Goal: Find contact information: Find contact information

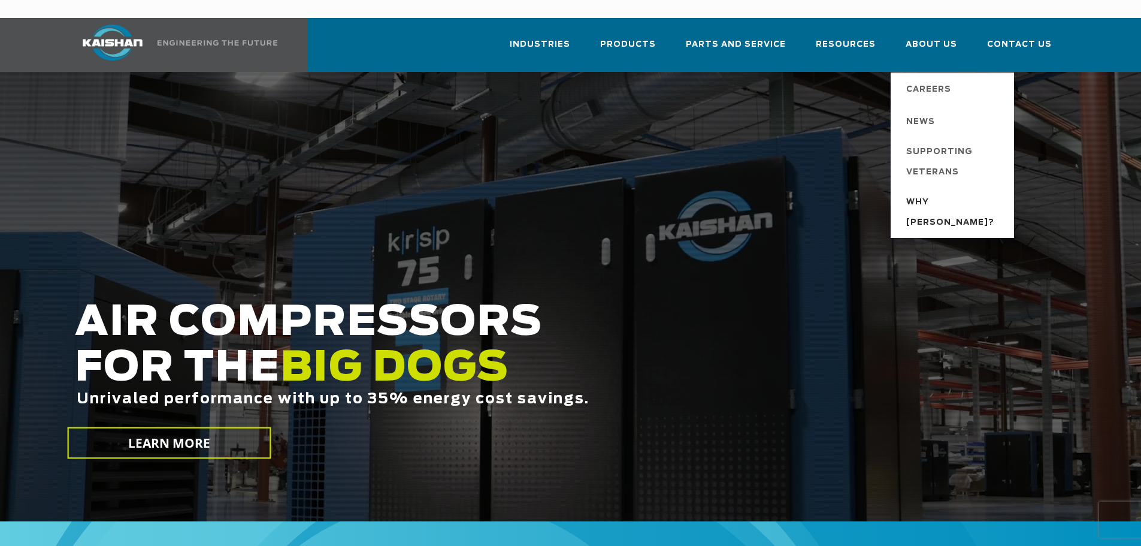
click at [937, 192] on span "Why [PERSON_NAME]?" at bounding box center [954, 212] width 96 height 41
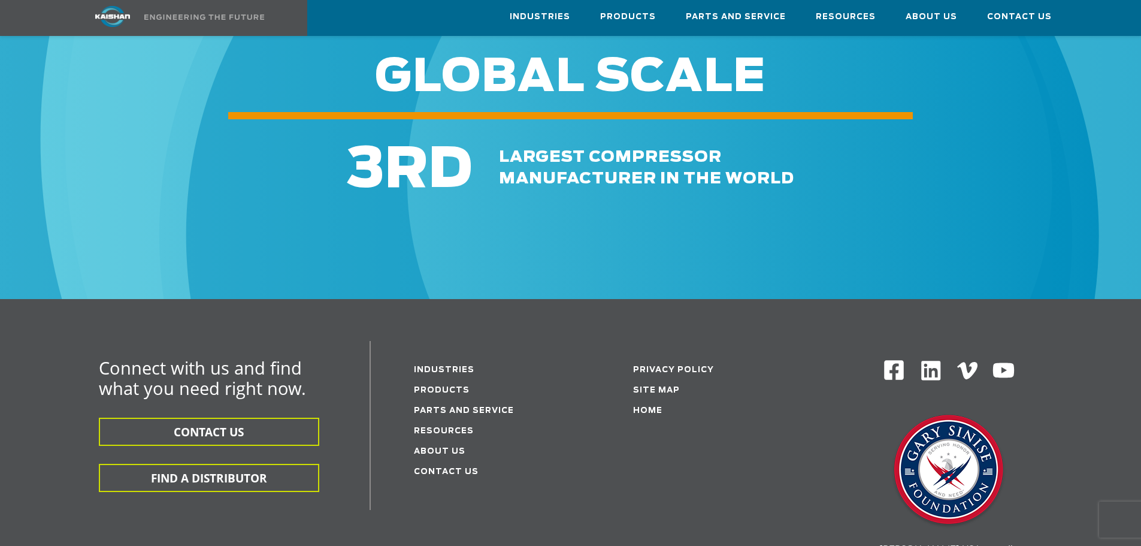
scroll to position [1378, 0]
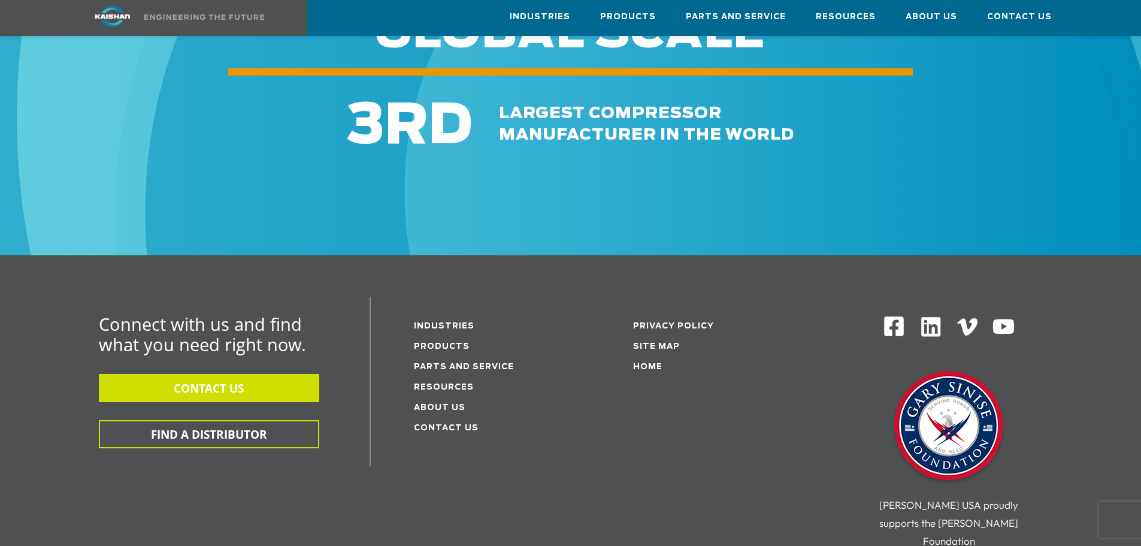
click at [220, 374] on button "CONTACT US" at bounding box center [209, 388] width 220 height 28
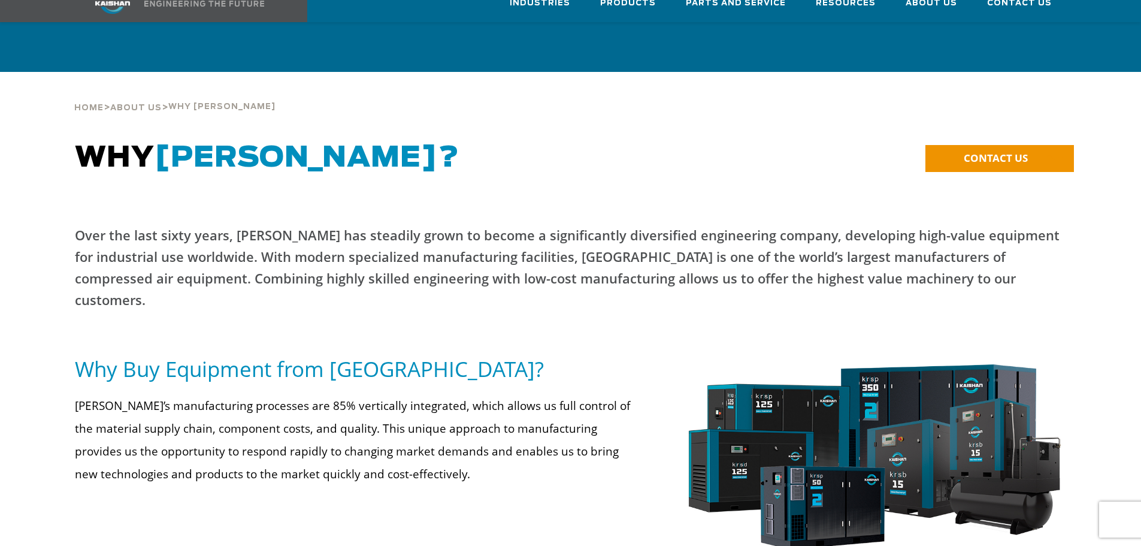
scroll to position [1378, 0]
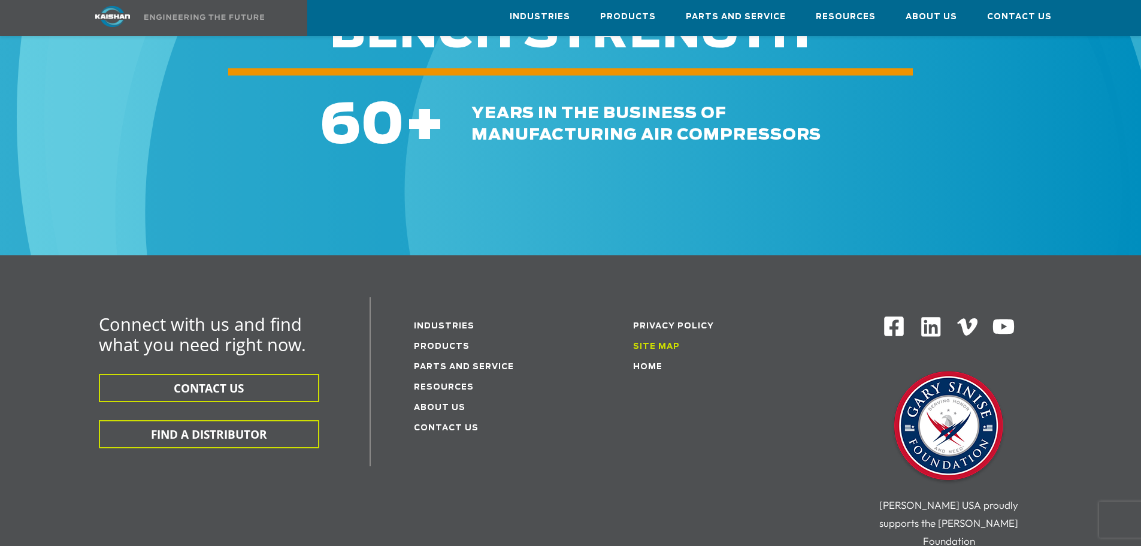
click at [655, 343] on link "Site Map" at bounding box center [656, 347] width 47 height 8
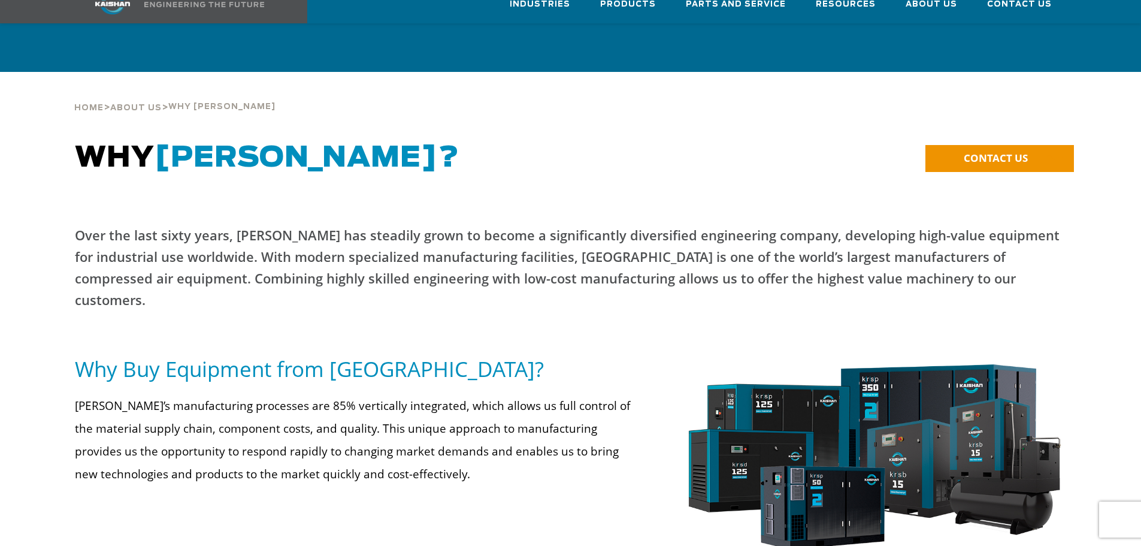
scroll to position [1378, 0]
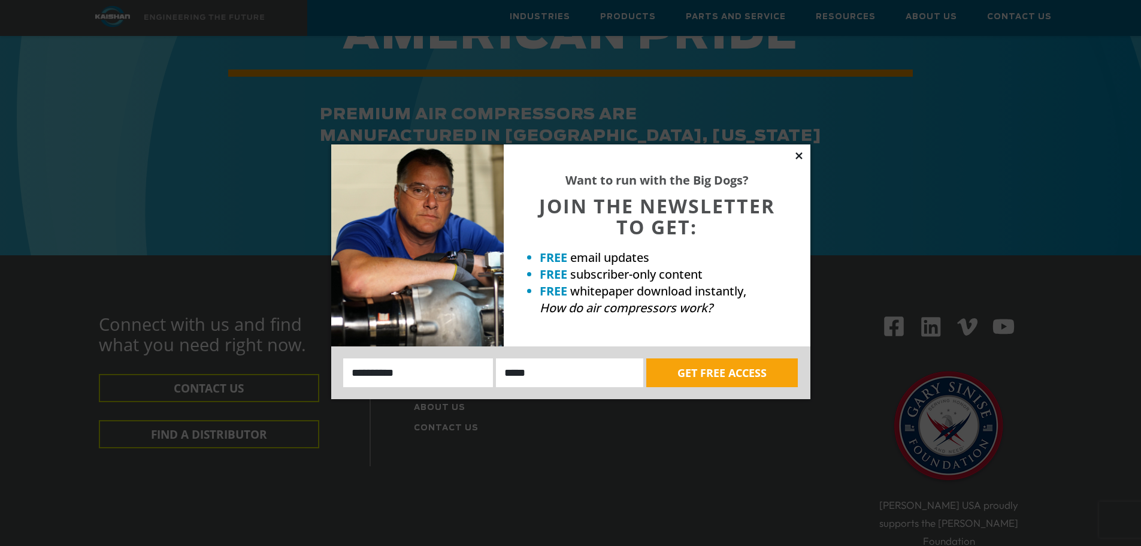
click at [797, 157] on icon at bounding box center [798, 155] width 7 height 7
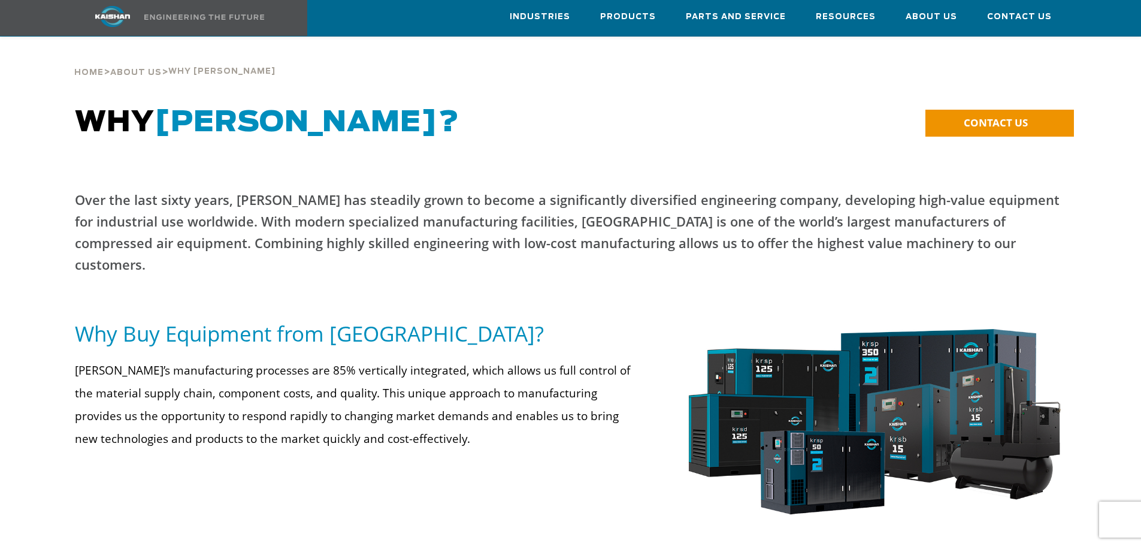
scroll to position [0, 0]
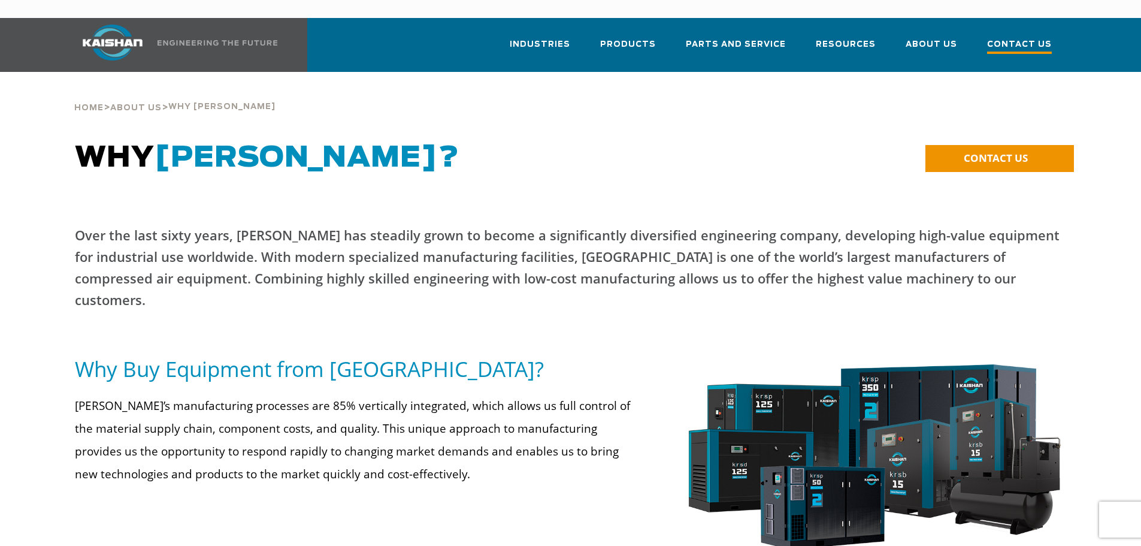
click at [1027, 38] on span "Contact Us" at bounding box center [1019, 46] width 65 height 16
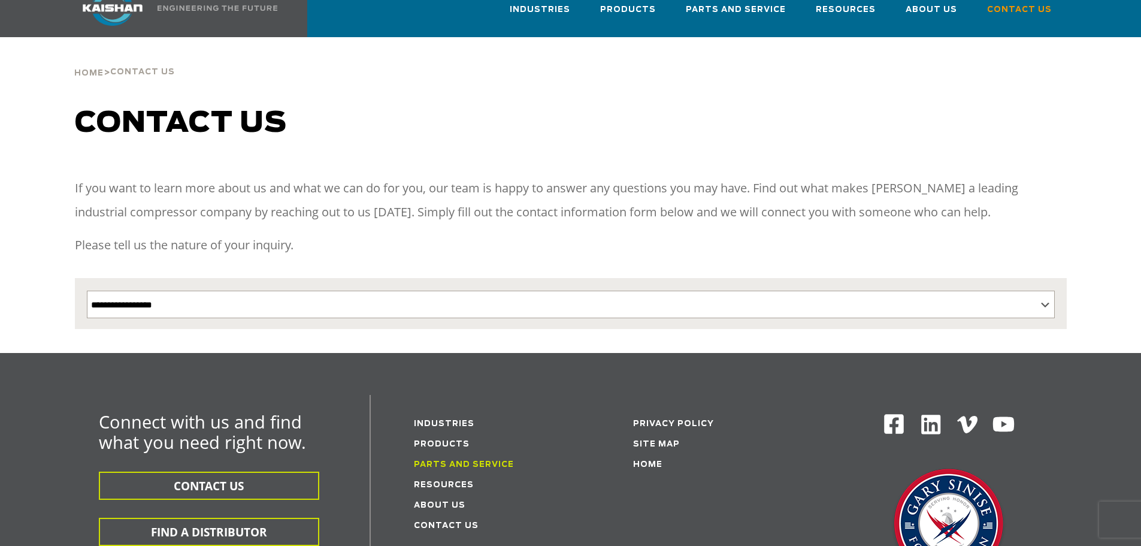
scroll to position [60, 0]
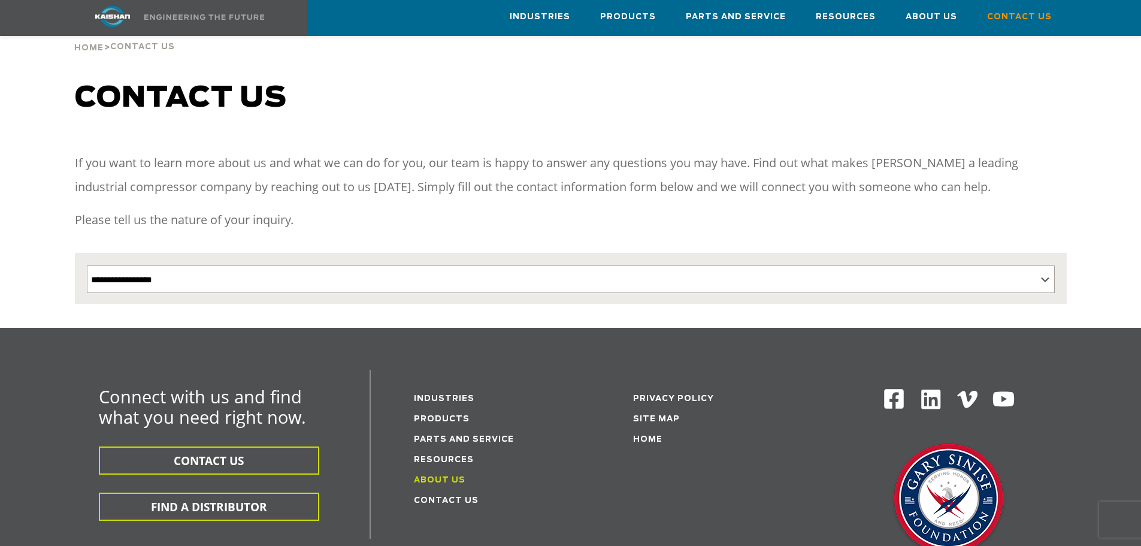
click at [437, 476] on link "About Us" at bounding box center [440, 480] width 52 height 8
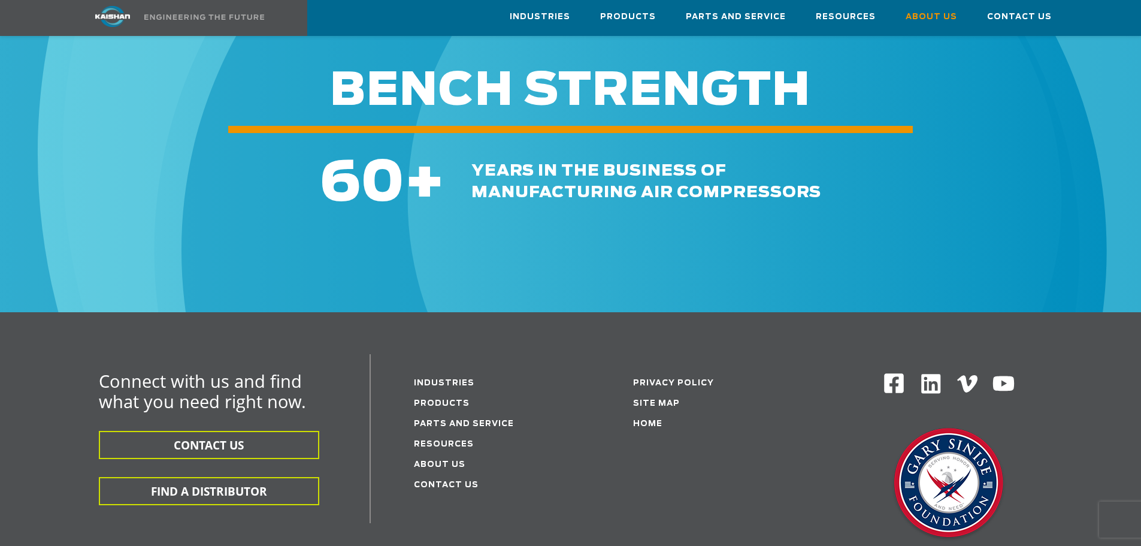
scroll to position [4133, 0]
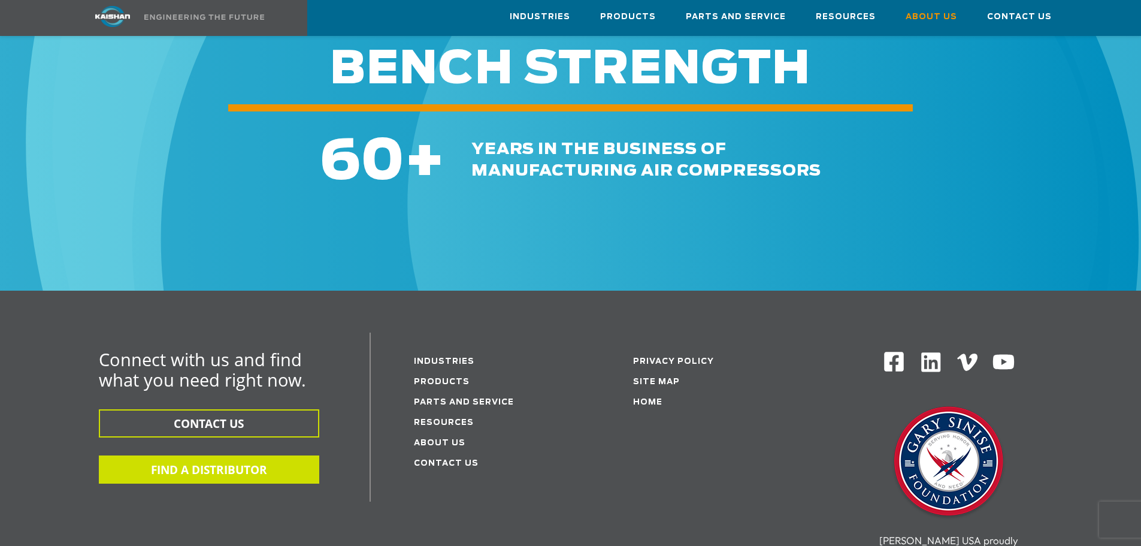
click at [221, 455] on button "FIND A DISTRIBUTOR" at bounding box center [209, 469] width 220 height 28
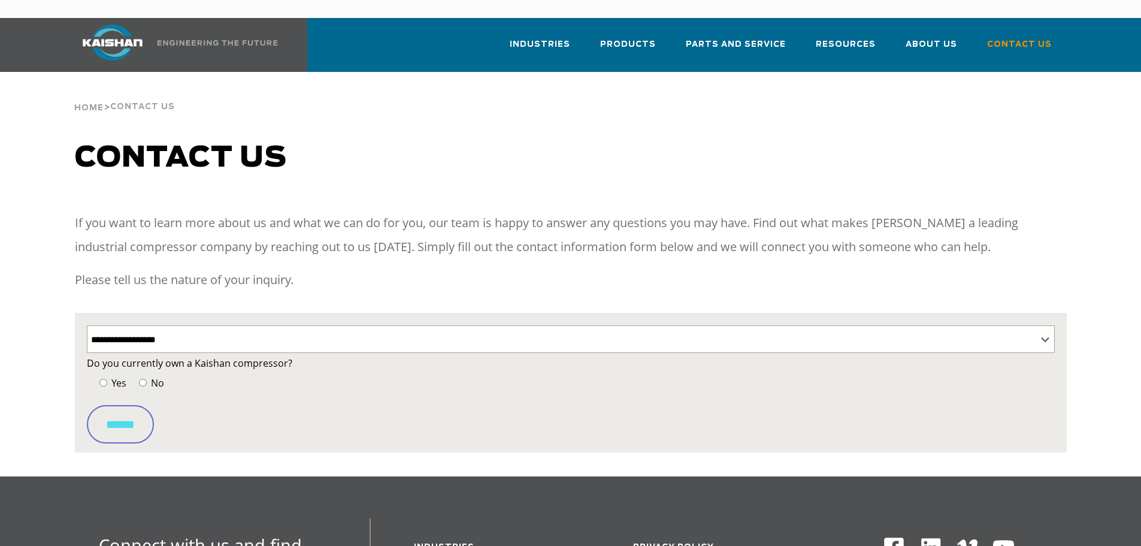
select select "**********"
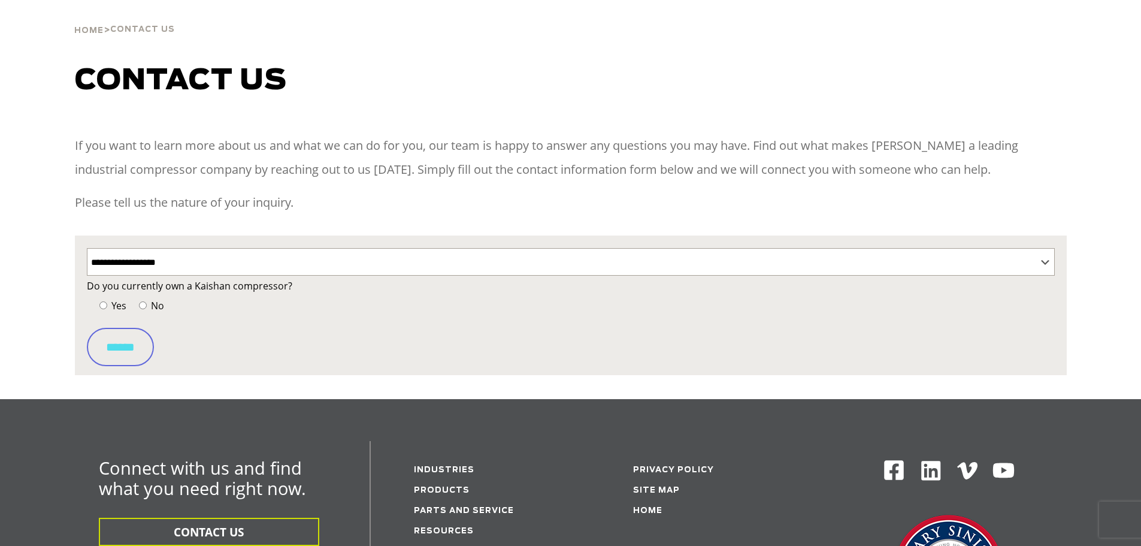
scroll to position [120, 0]
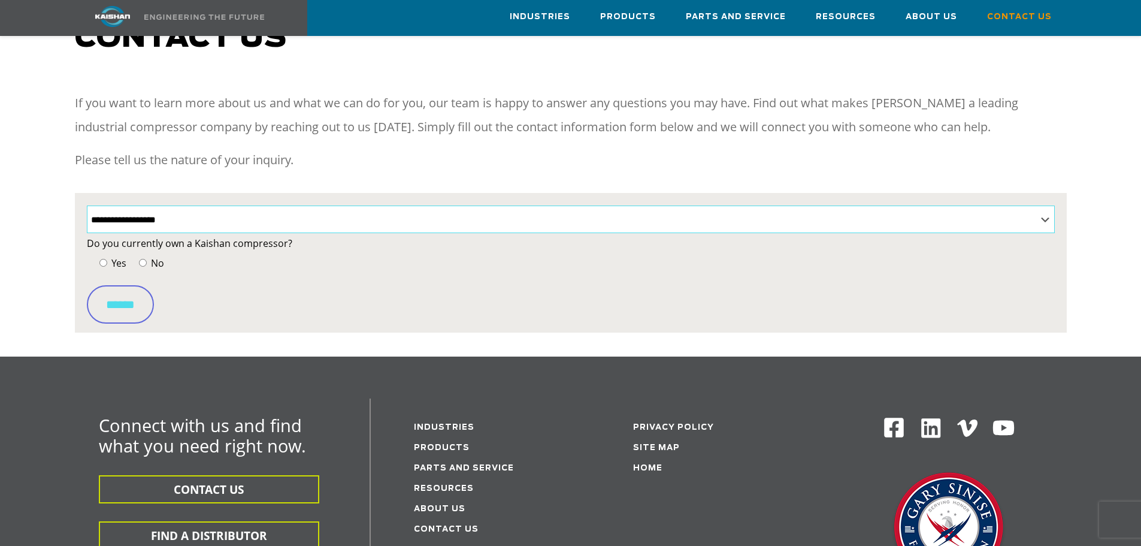
click at [326, 205] on select "**********" at bounding box center [571, 219] width 968 height 28
click at [19, 168] on div "**********" at bounding box center [570, 189] width 1141 height 335
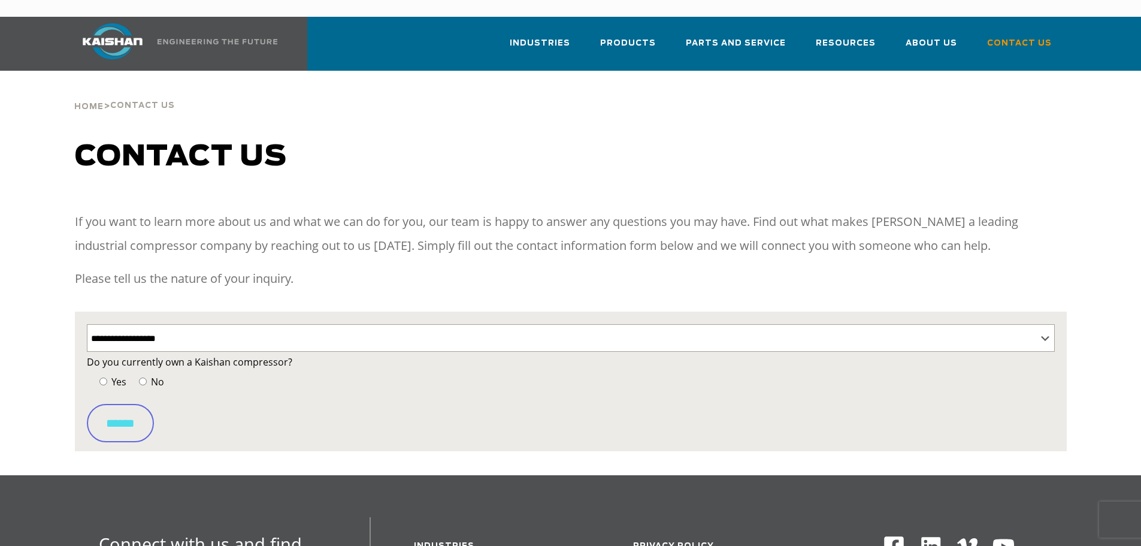
scroll to position [0, 0]
